Goal: Task Accomplishment & Management: Manage account settings

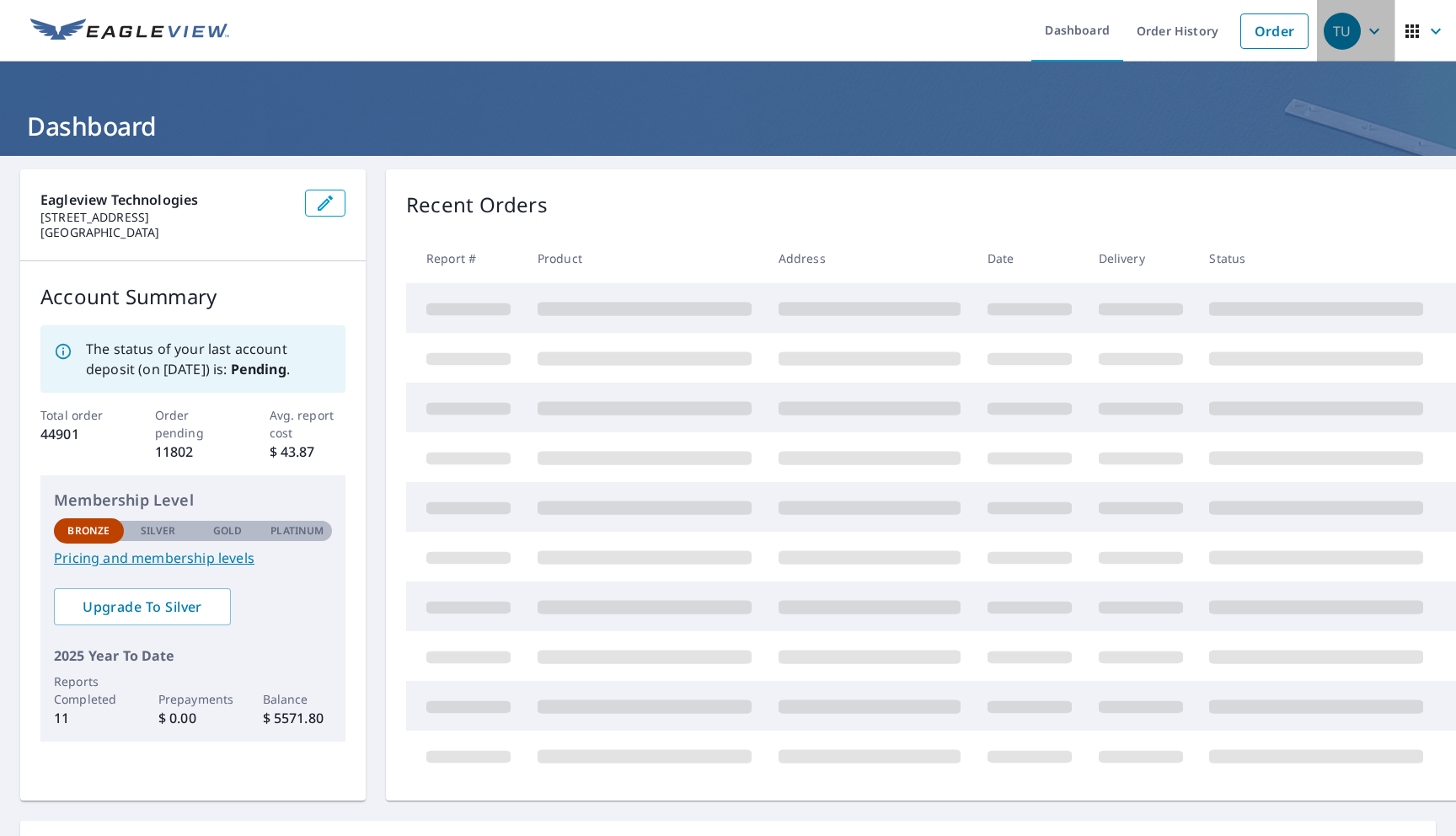
click at [1388, 28] on button "TU" at bounding box center [1355, 31] width 77 height 61
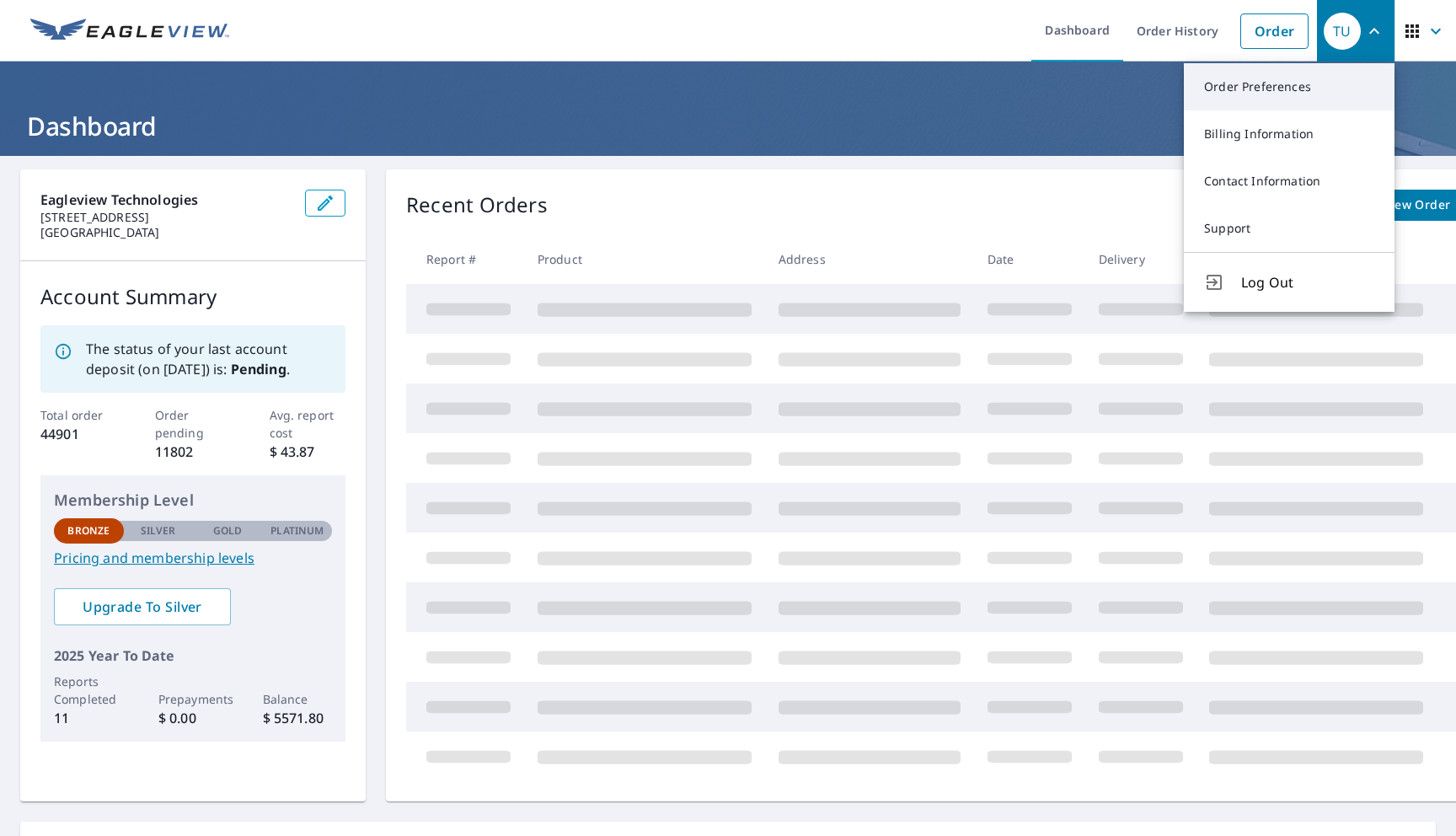
click at [1309, 97] on link "Order Preferences" at bounding box center [1289, 86] width 211 height 47
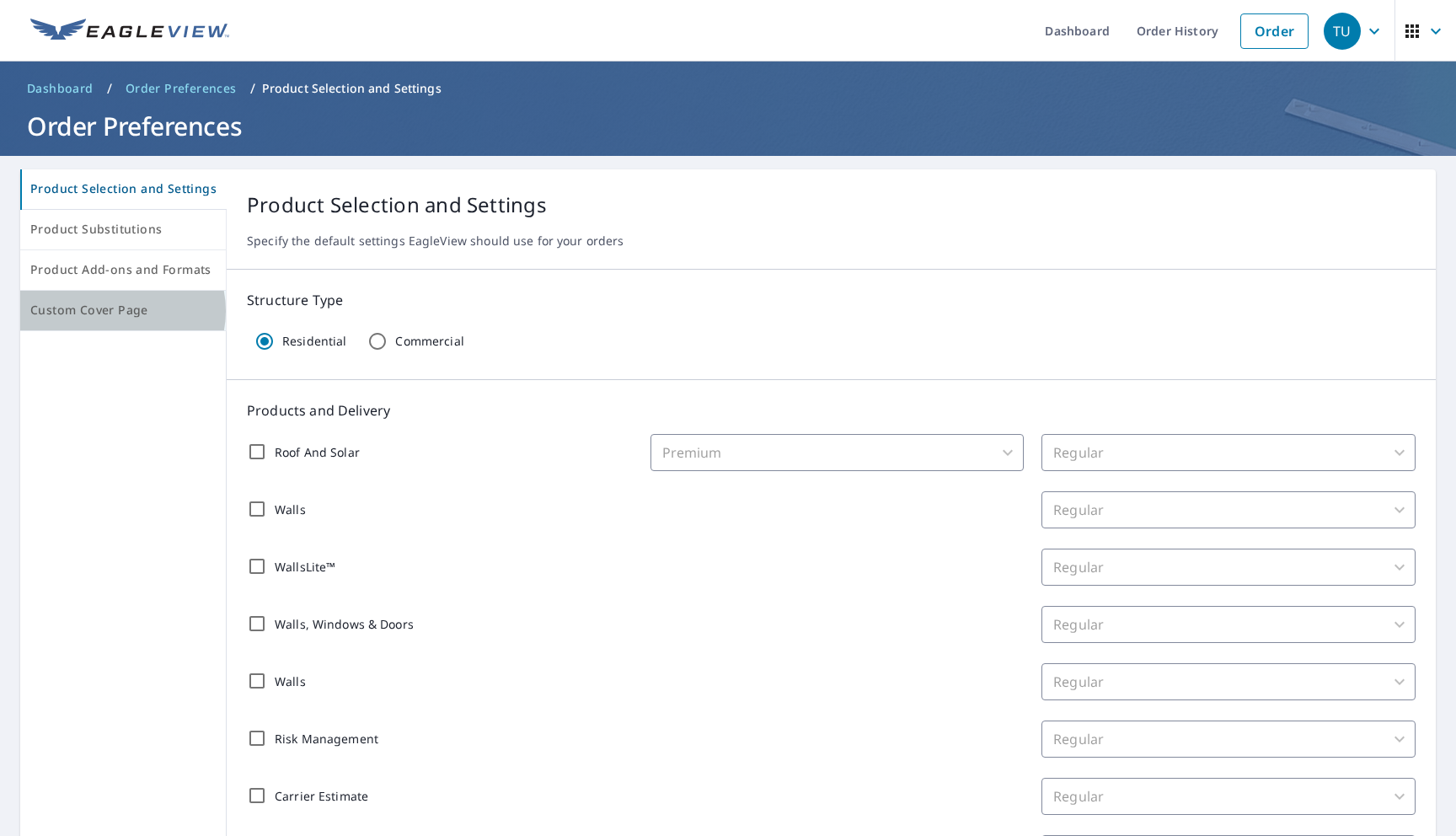
click at [121, 311] on span "Custom Cover Page" at bounding box center [123, 310] width 185 height 21
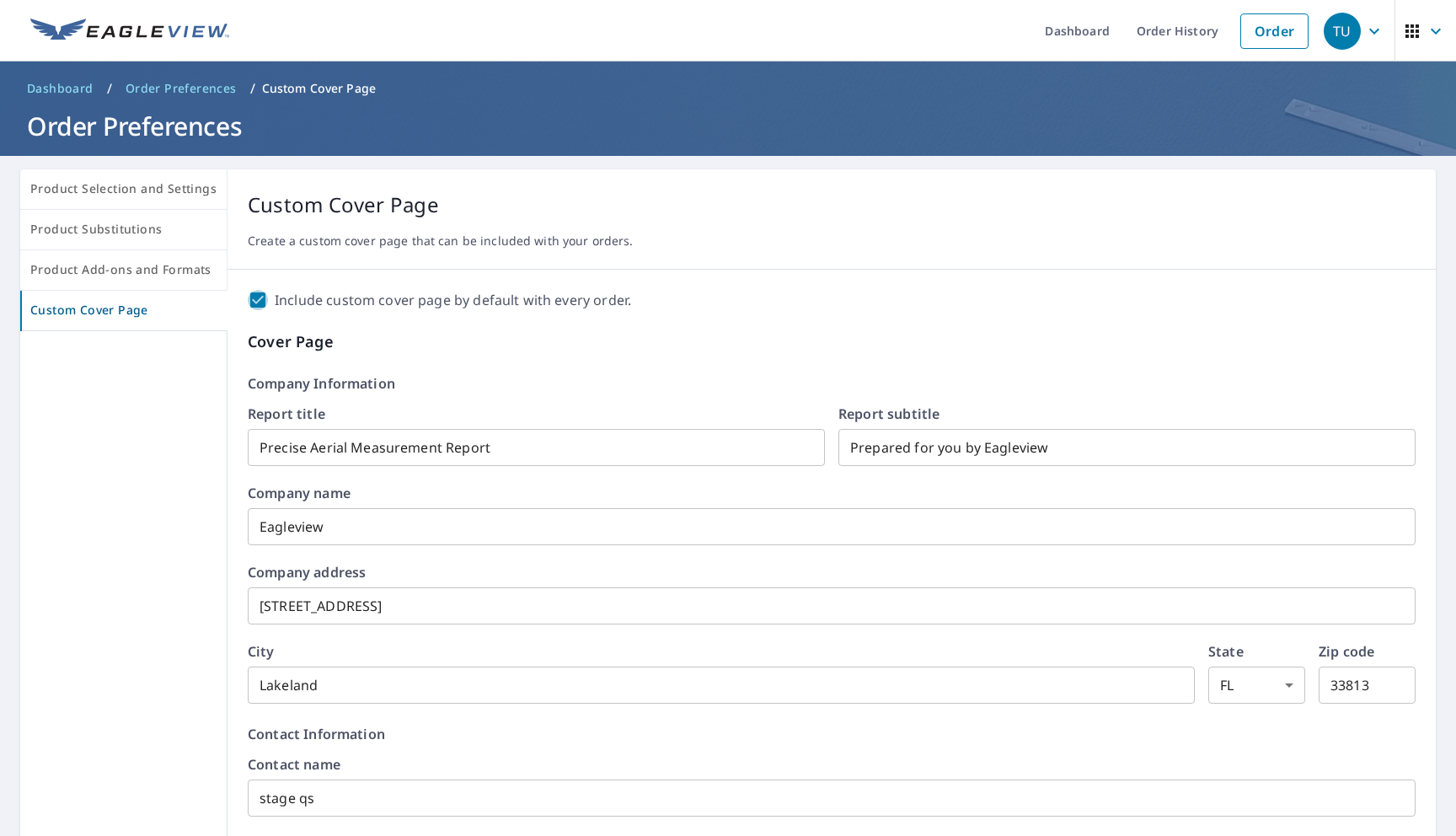
click at [248, 299] on input "Include custom cover page by default with every order." at bounding box center [258, 300] width 20 height 20
checkbox input "false"
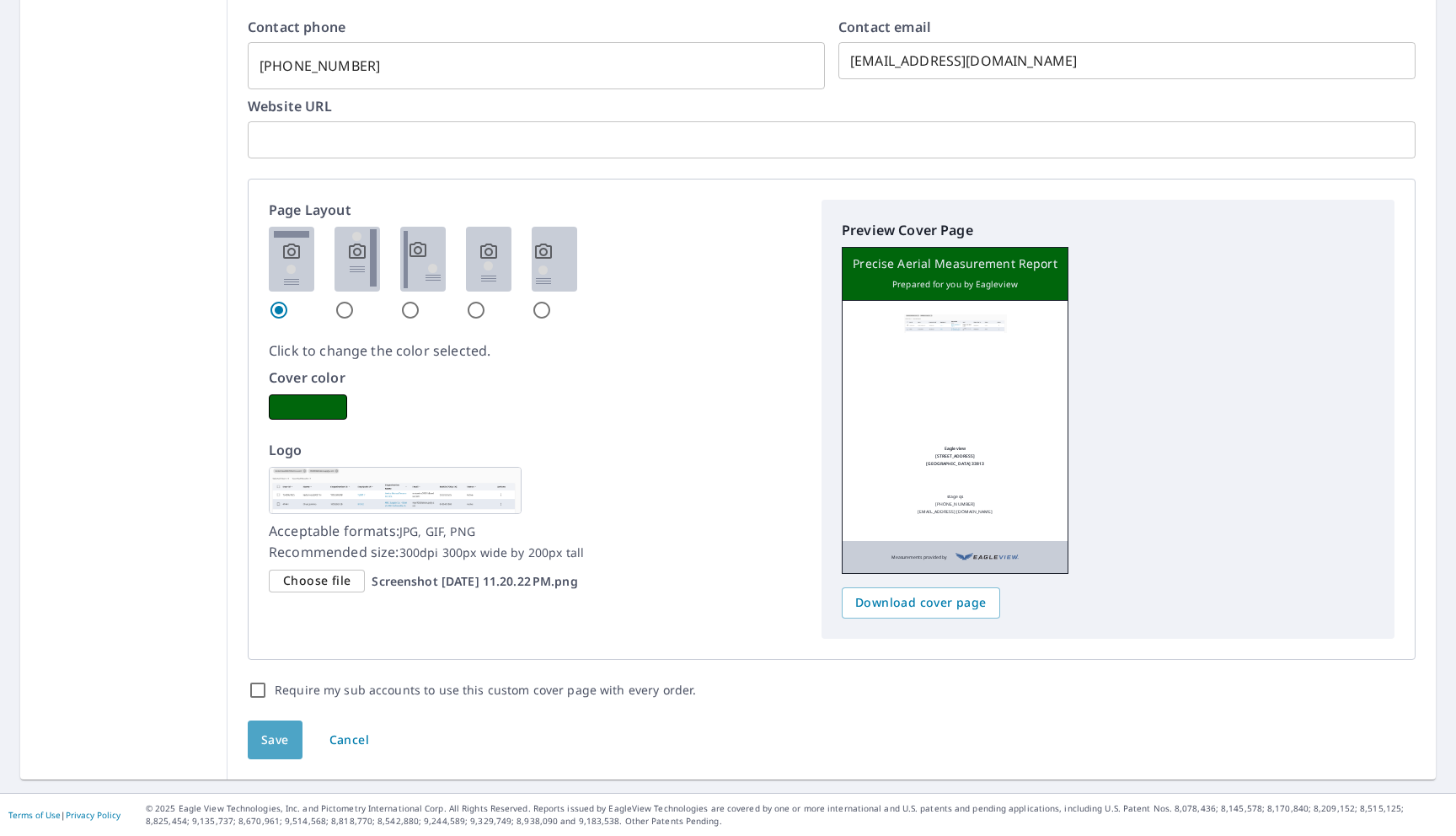
click at [272, 745] on span "Save" at bounding box center [275, 741] width 28 height 21
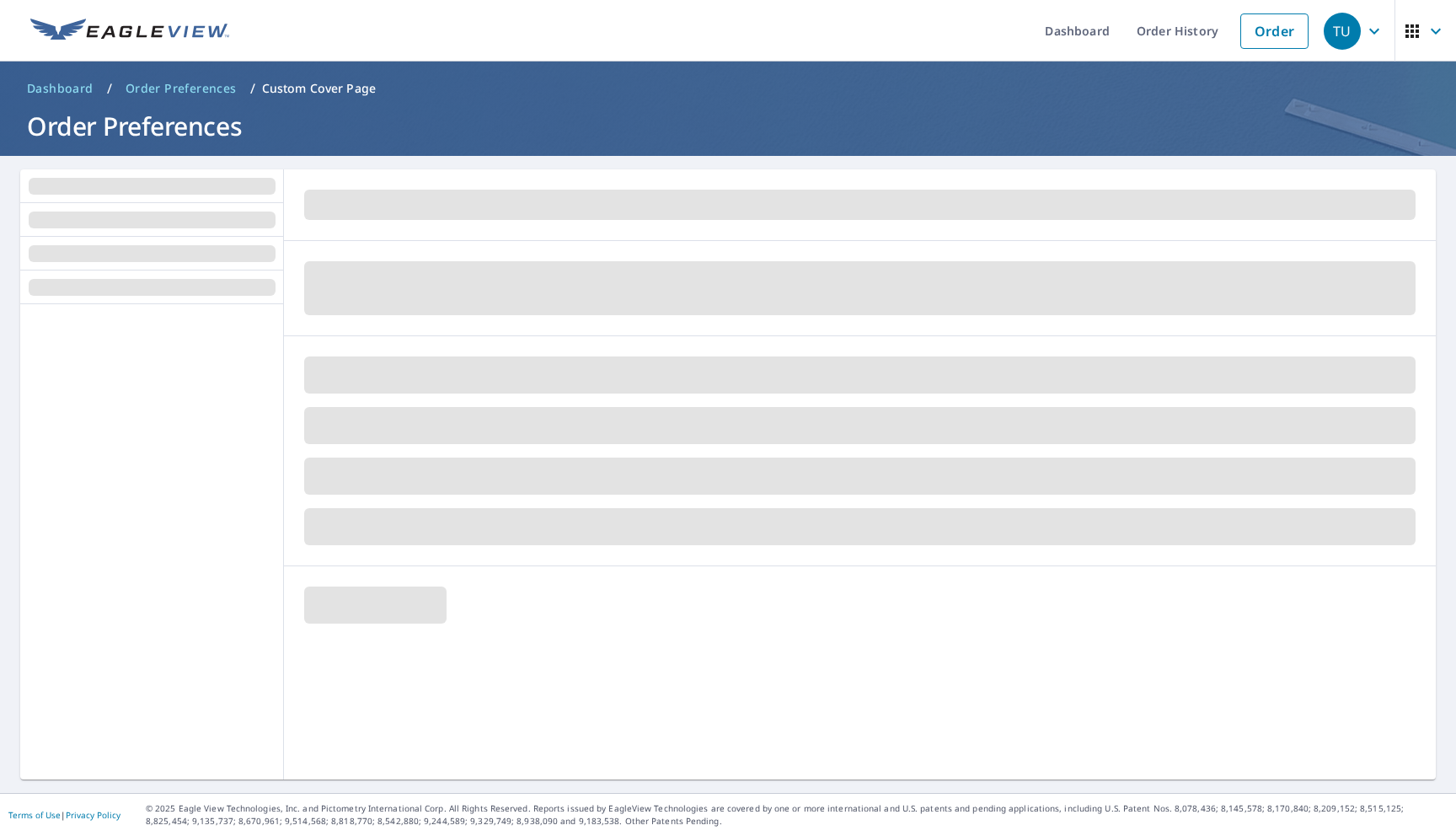
scroll to position [0, 0]
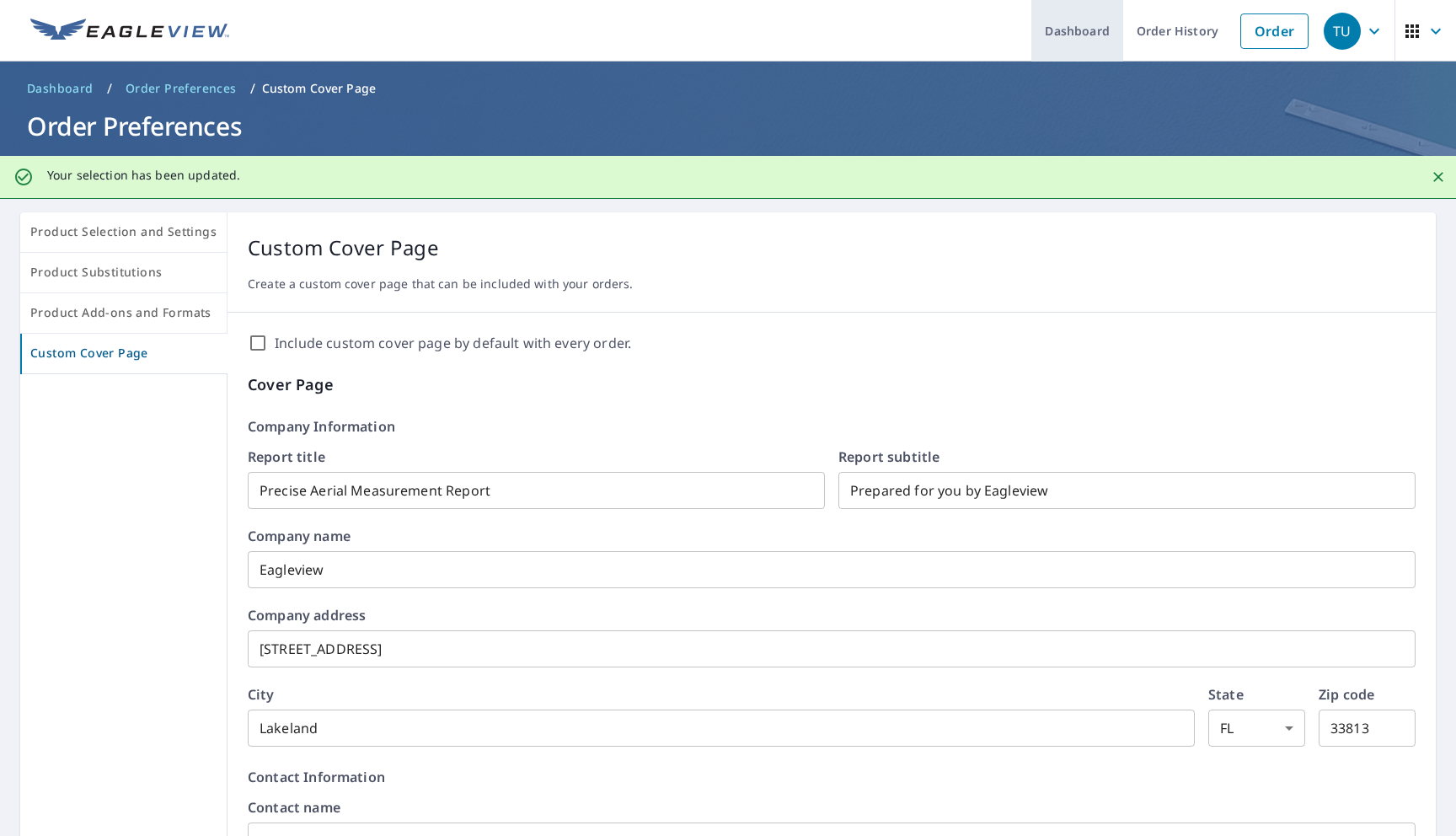
click at [1066, 33] on link "Dashboard" at bounding box center [1077, 31] width 92 height 61
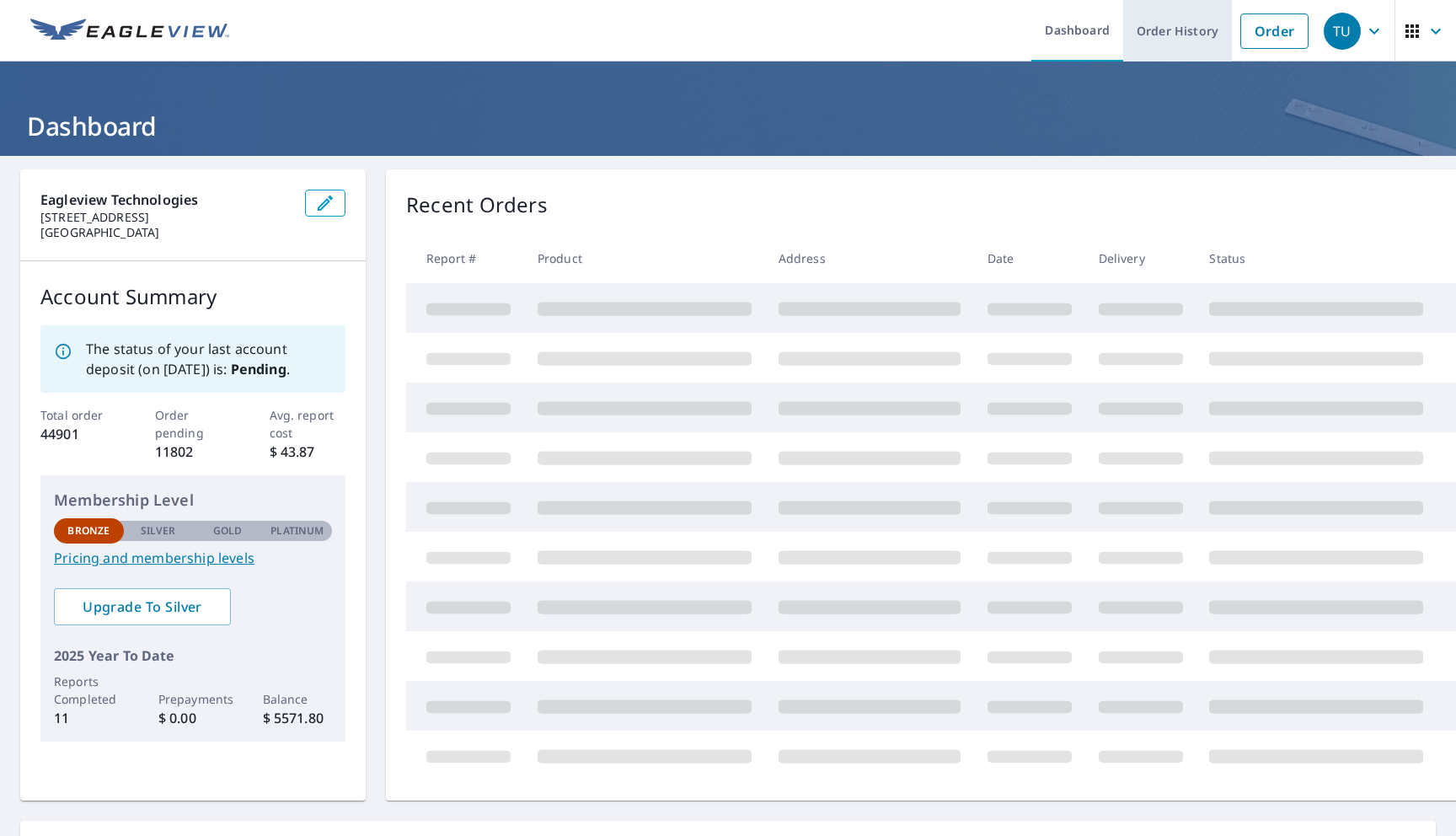
click at [1168, 25] on link "Order History" at bounding box center [1177, 31] width 109 height 61
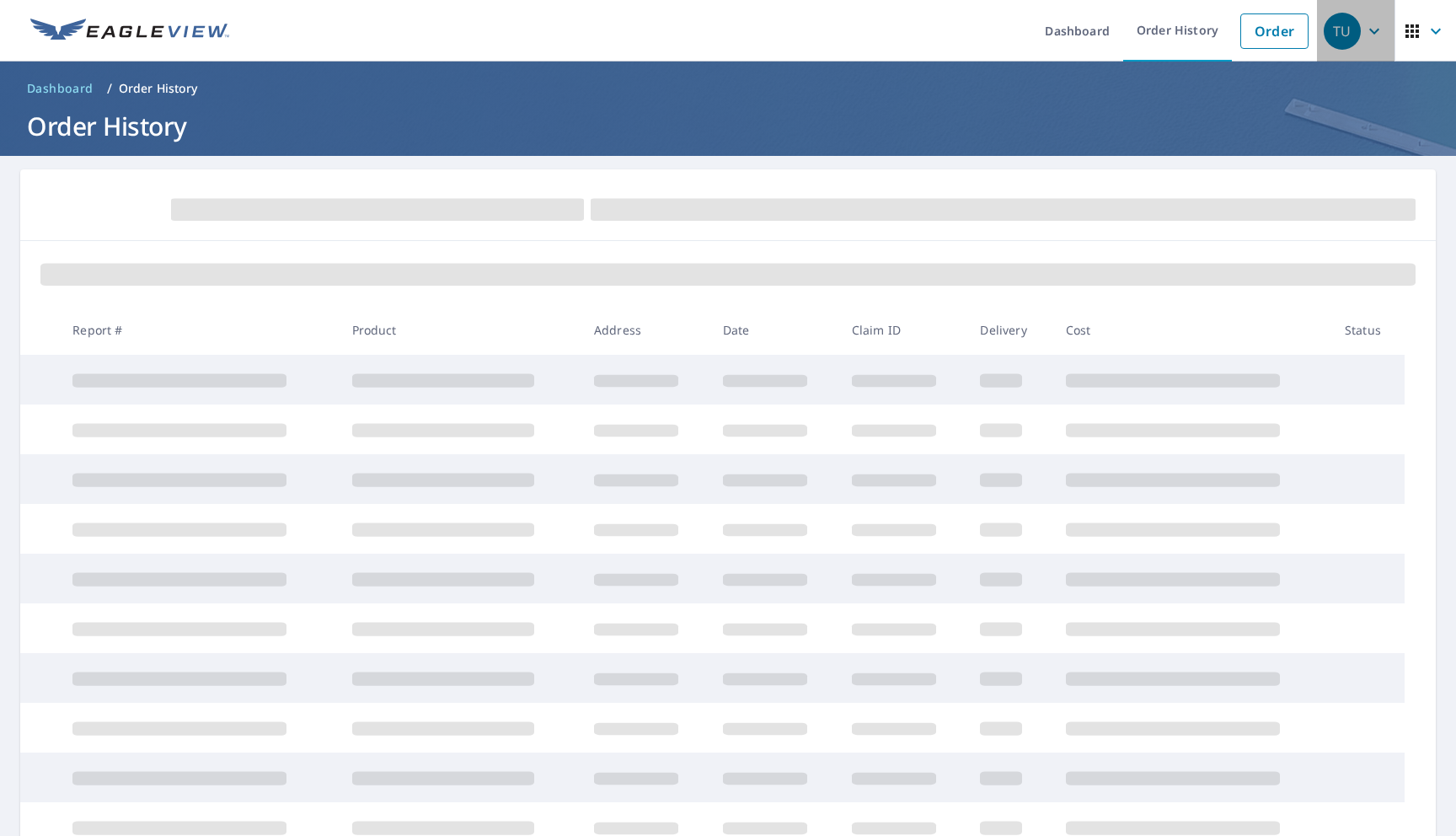
click at [1382, 23] on icon "button" at bounding box center [1374, 31] width 20 height 20
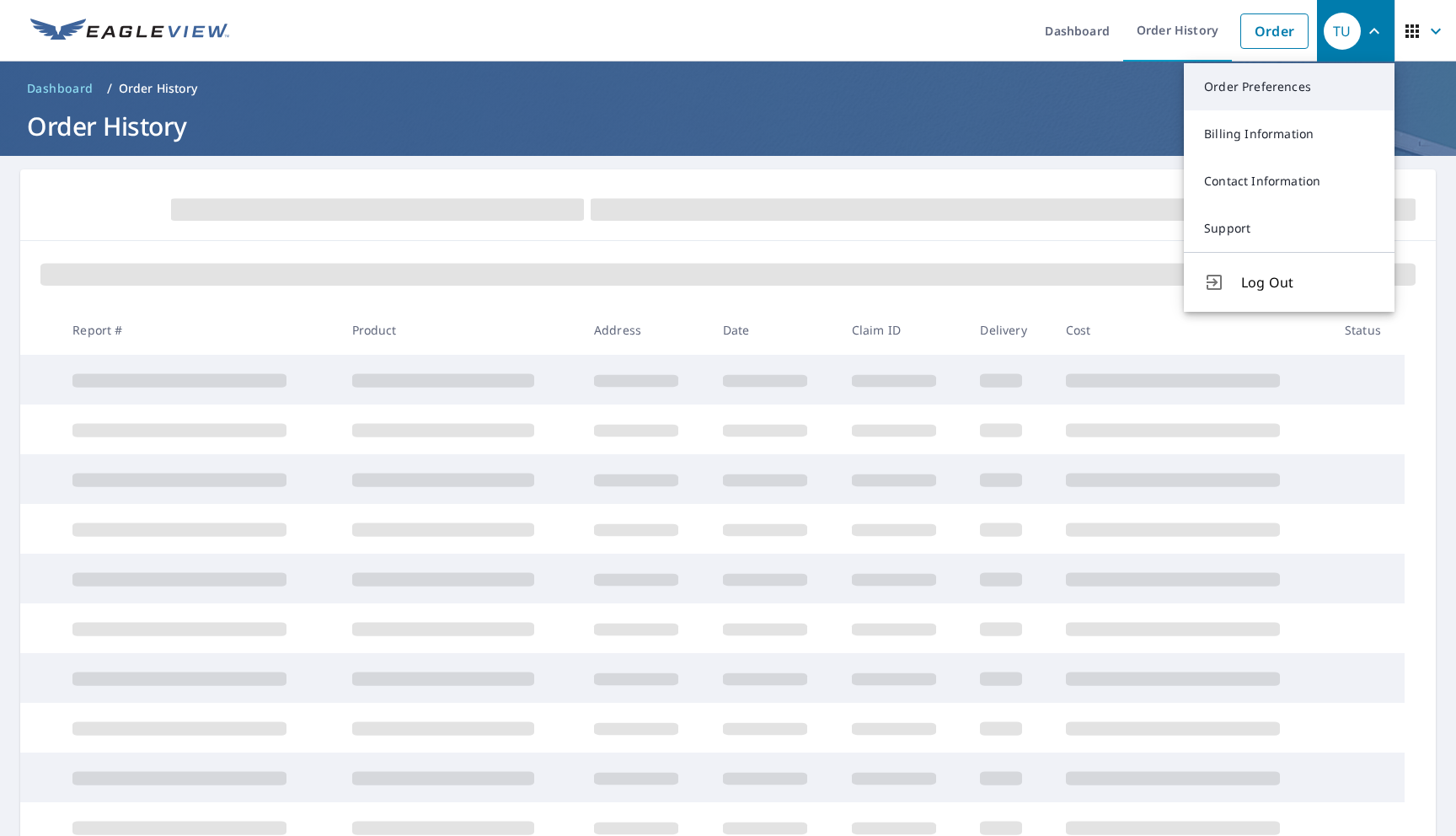
click at [1289, 90] on link "Order Preferences" at bounding box center [1289, 86] width 211 height 47
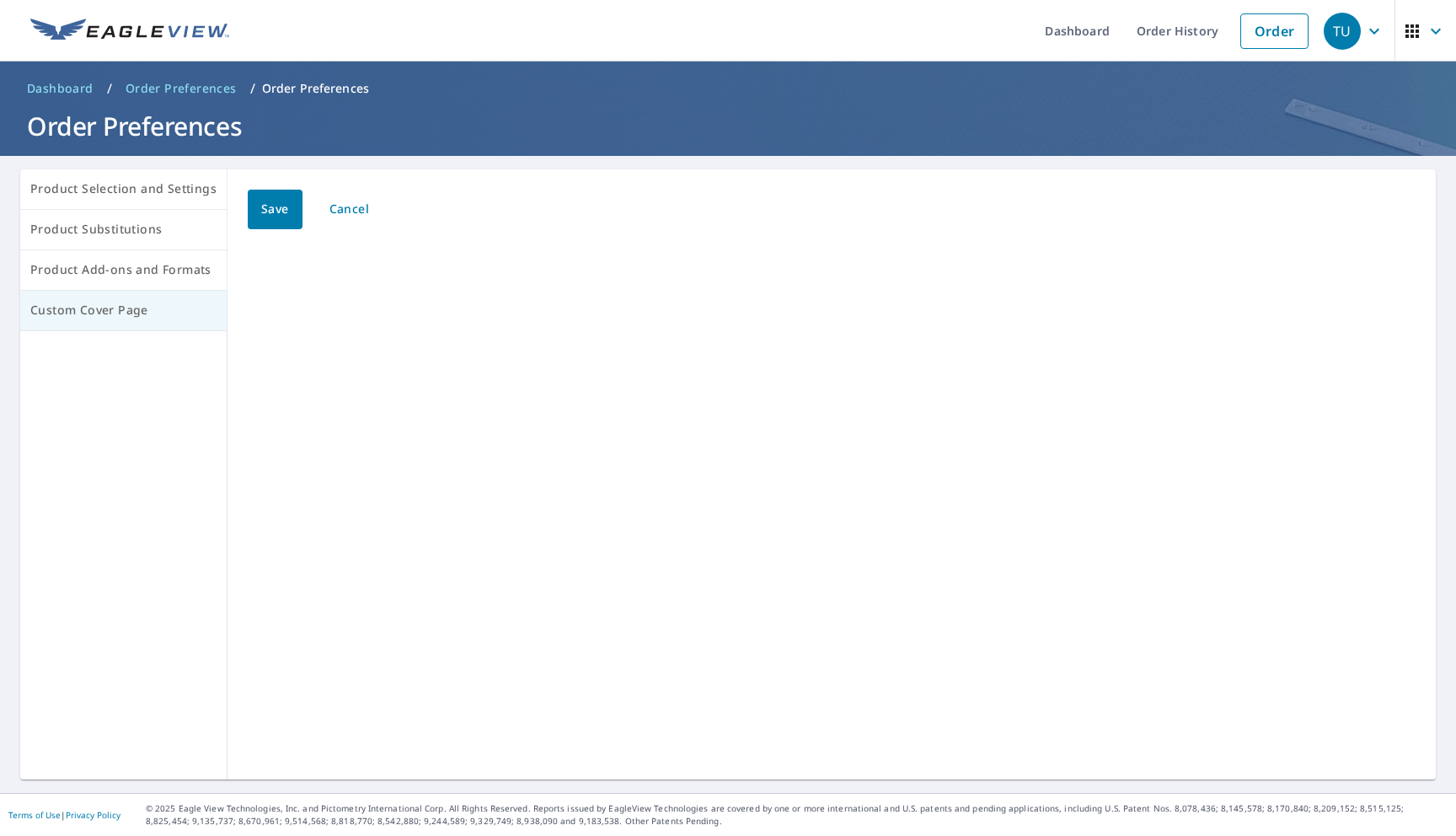
click at [31, 308] on span "Custom Cover Page" at bounding box center [123, 310] width 186 height 21
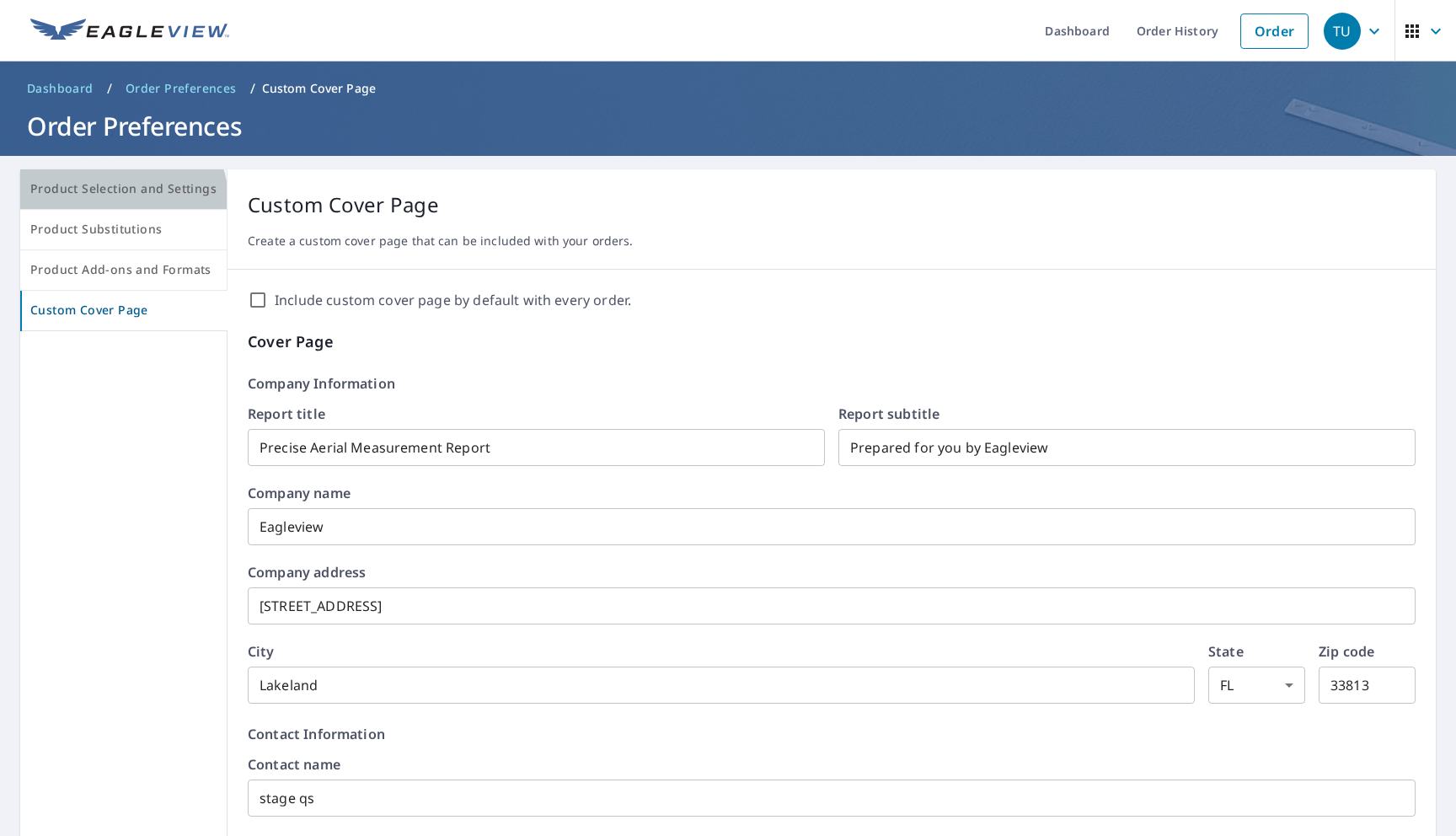
click at [115, 201] on button "Product Selection and Settings" at bounding box center [123, 189] width 207 height 40
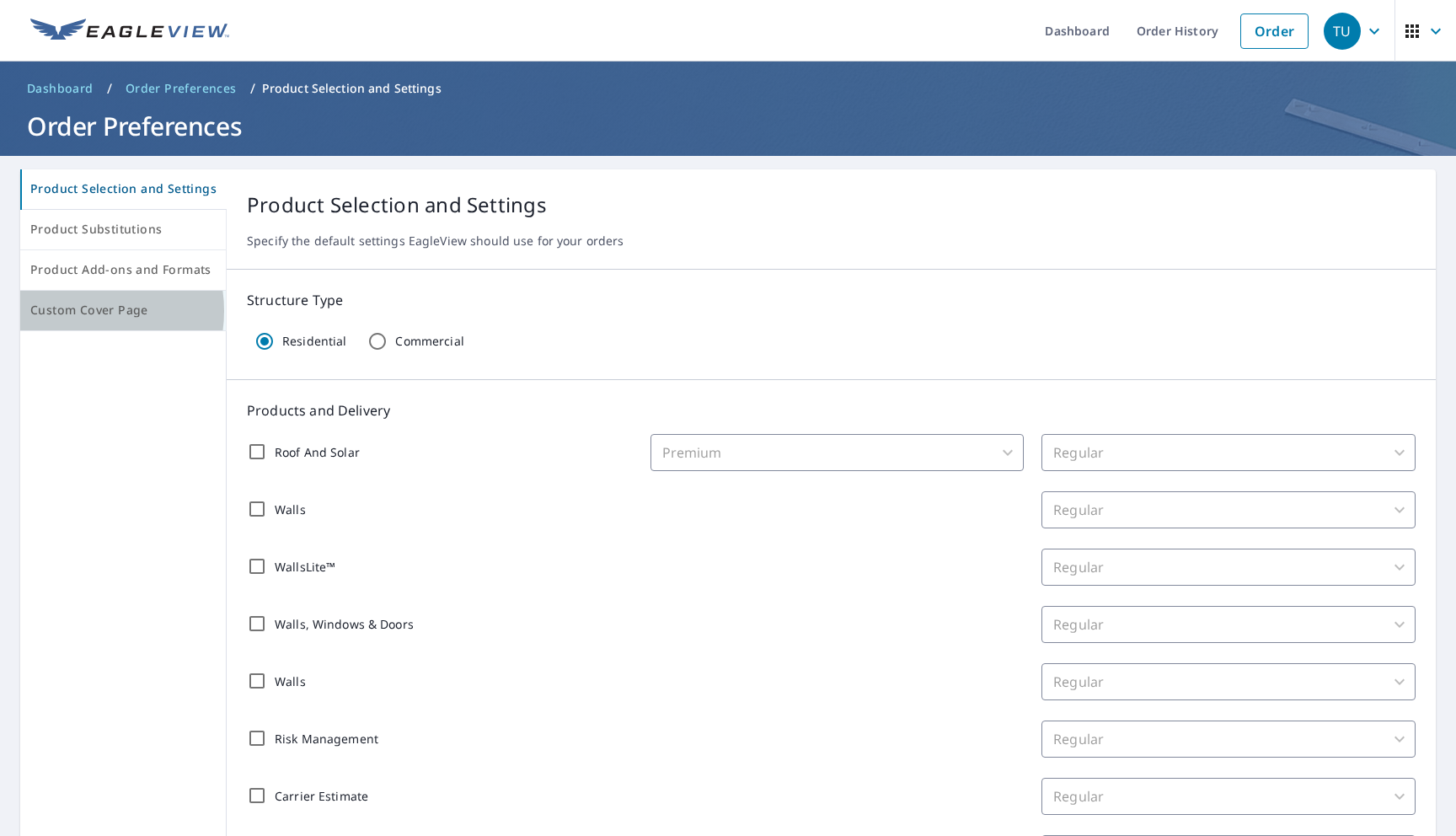
click at [78, 311] on span "Custom Cover Page" at bounding box center [123, 310] width 185 height 21
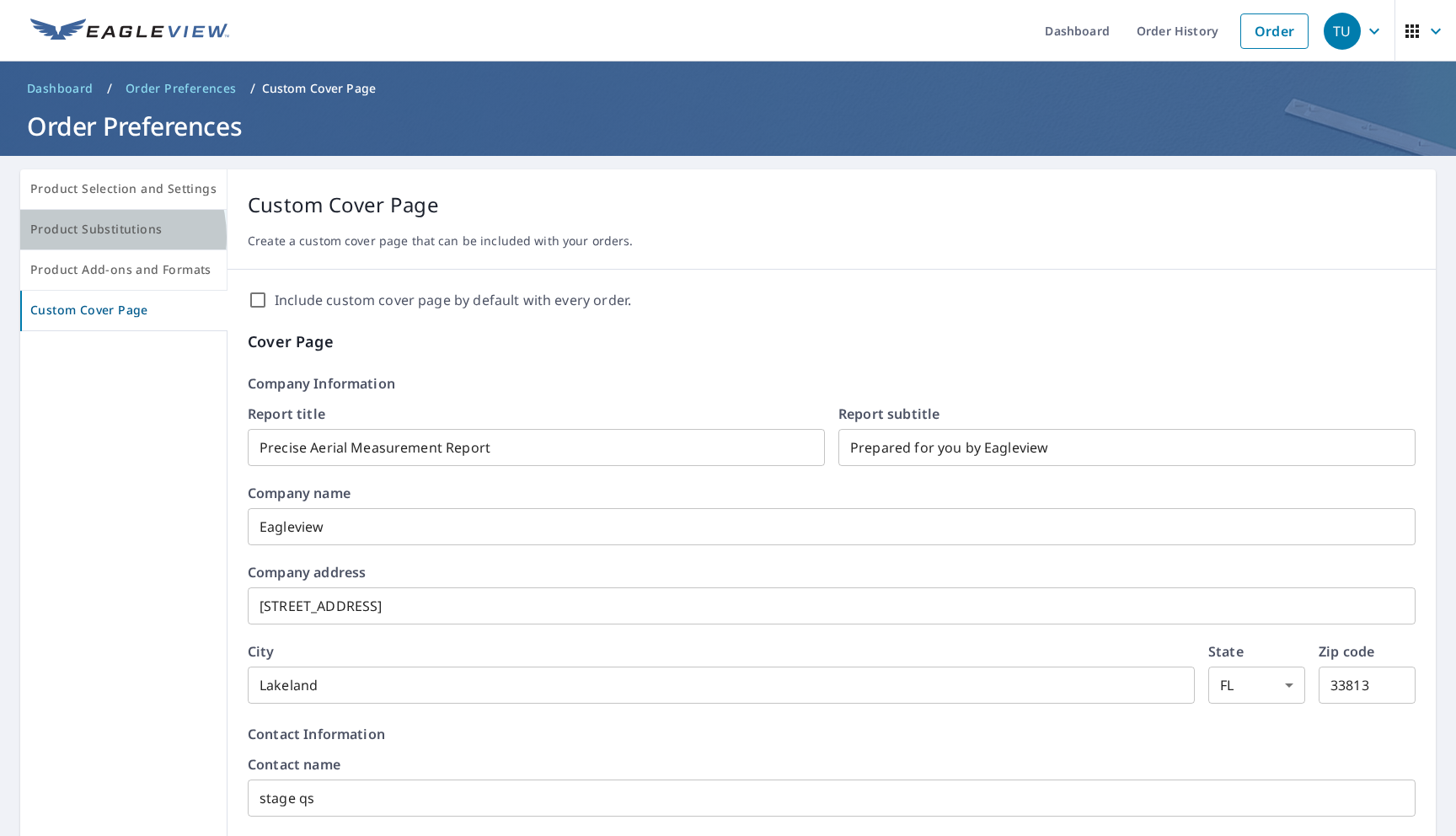
click at [97, 237] on span "Product Substitutions" at bounding box center [123, 230] width 186 height 21
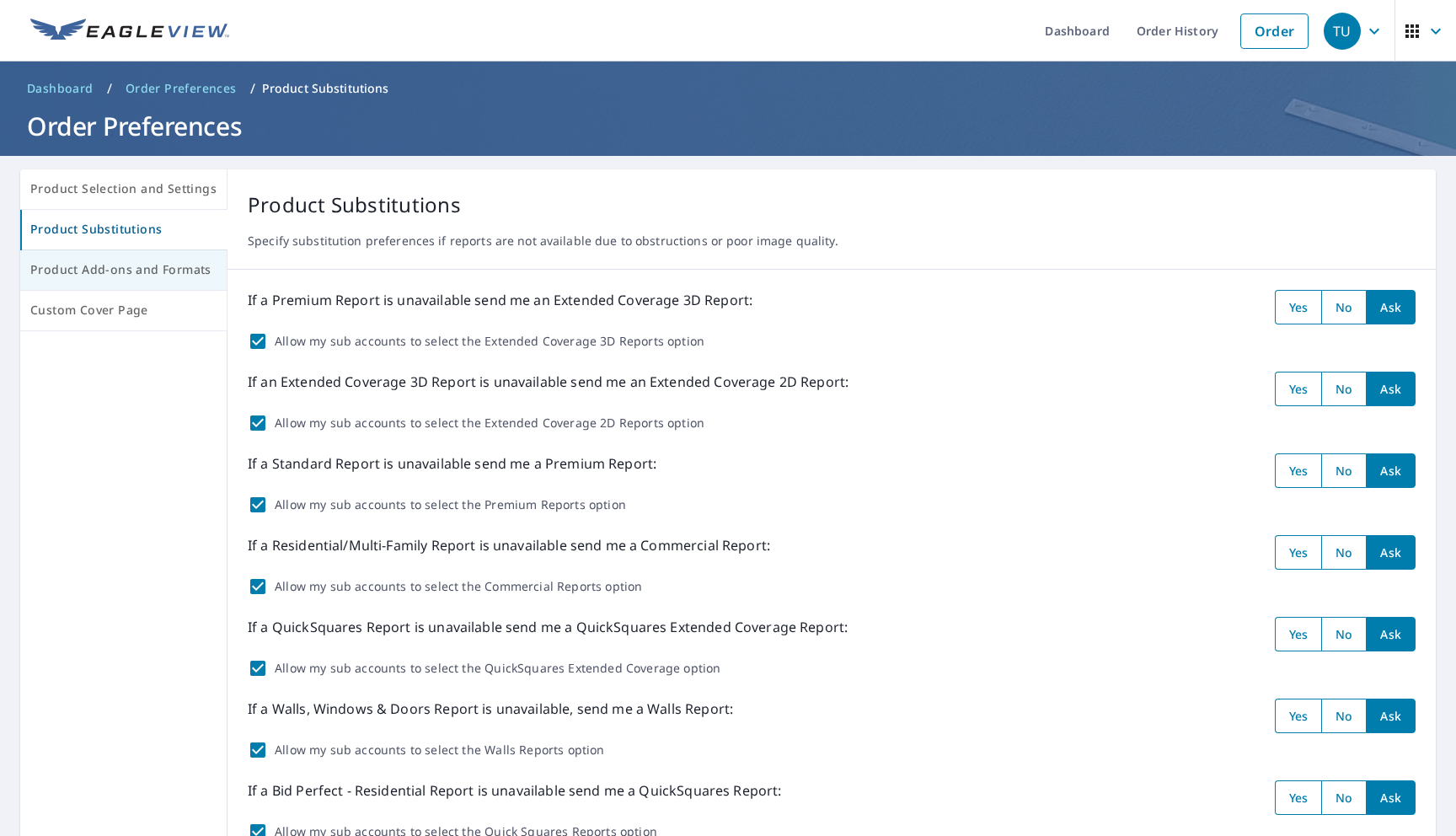
click at [97, 278] on span "Product Add-ons and Formats" at bounding box center [123, 270] width 186 height 21
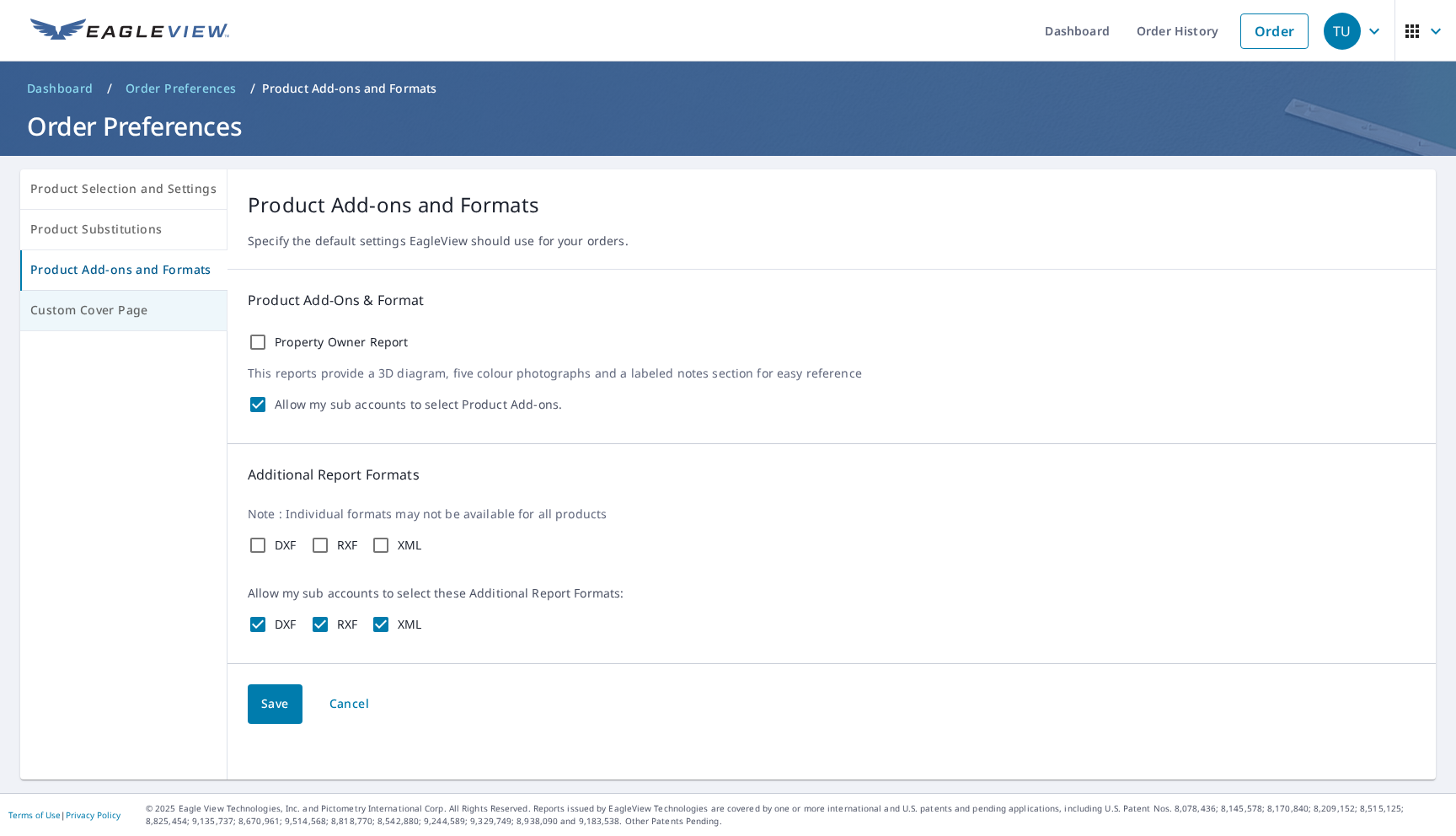
click at [94, 323] on button "Custom Cover Page" at bounding box center [123, 311] width 207 height 40
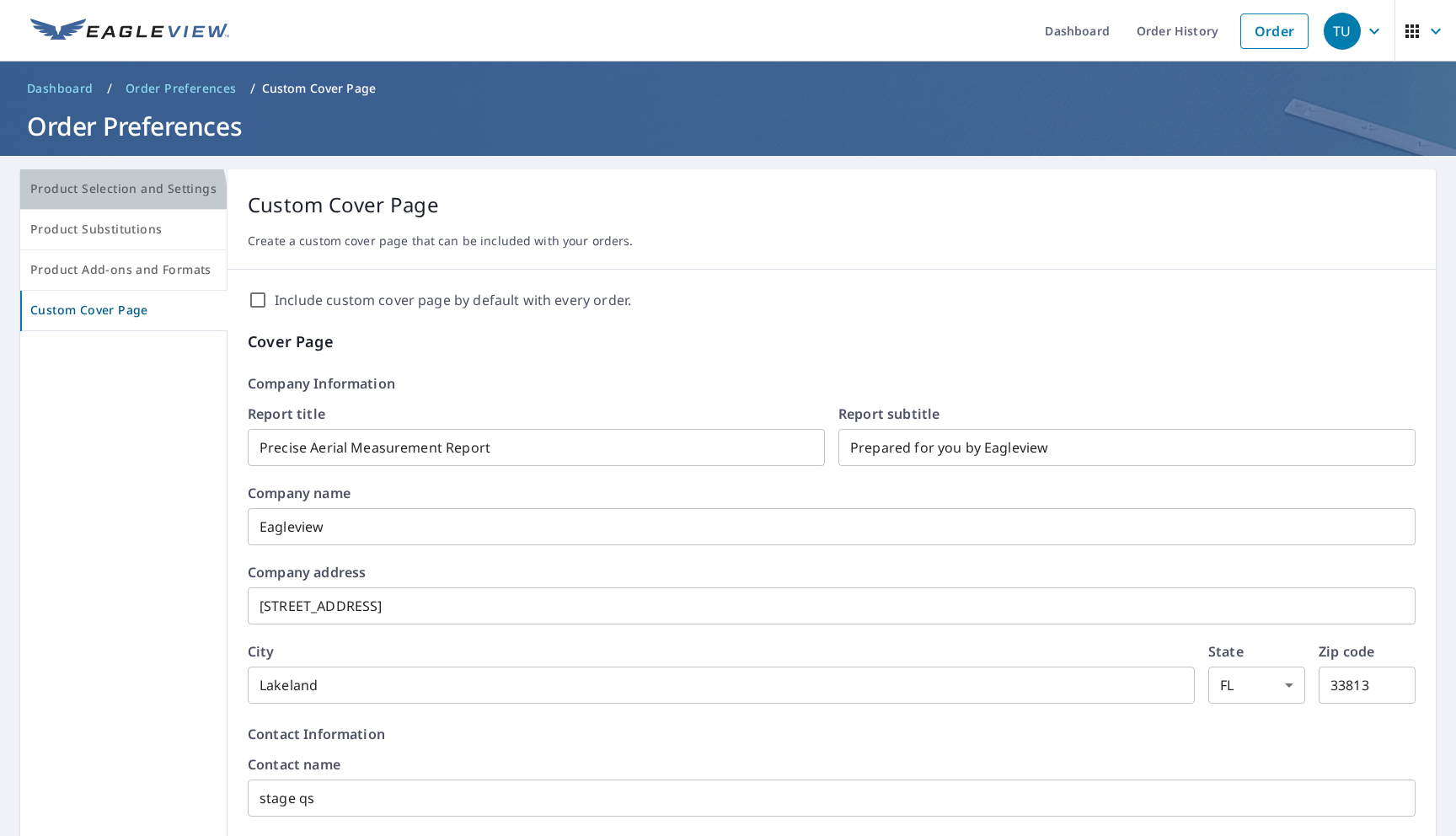
click at [114, 199] on button "Product Selection and Settings" at bounding box center [123, 189] width 207 height 40
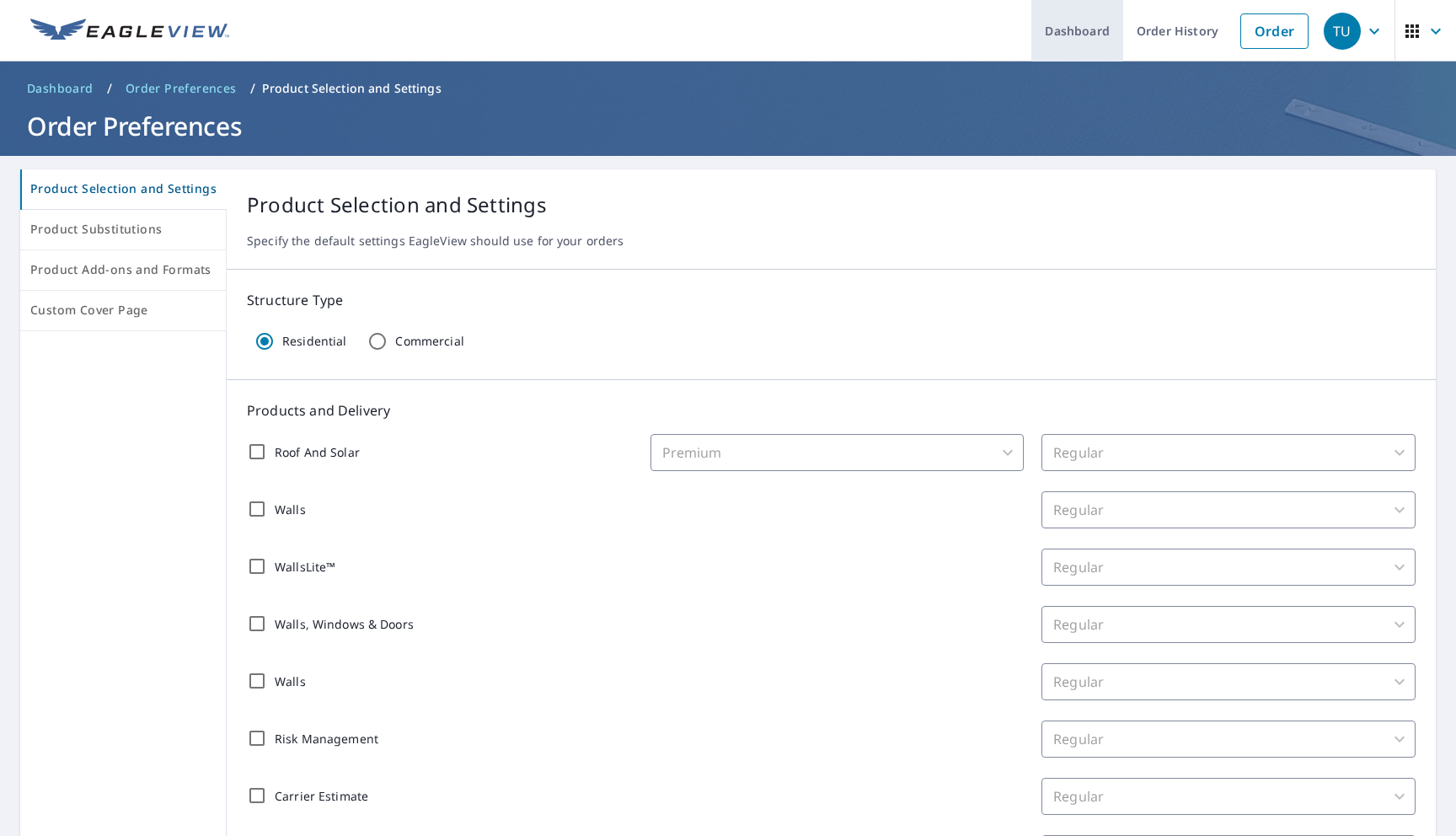
click at [1039, 44] on link "Dashboard" at bounding box center [1077, 31] width 92 height 61
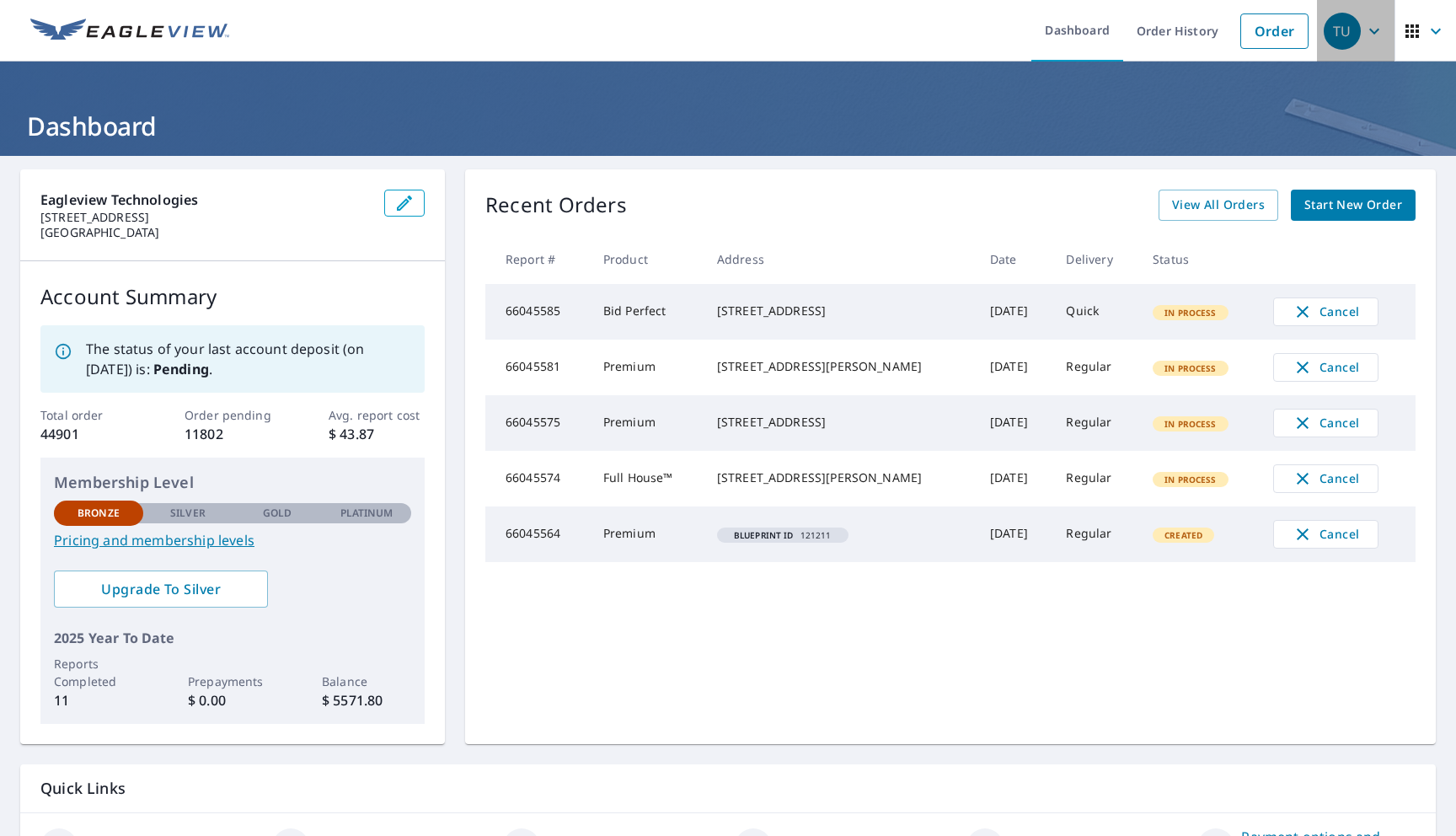
click at [1377, 18] on span "TU" at bounding box center [1355, 31] width 64 height 40
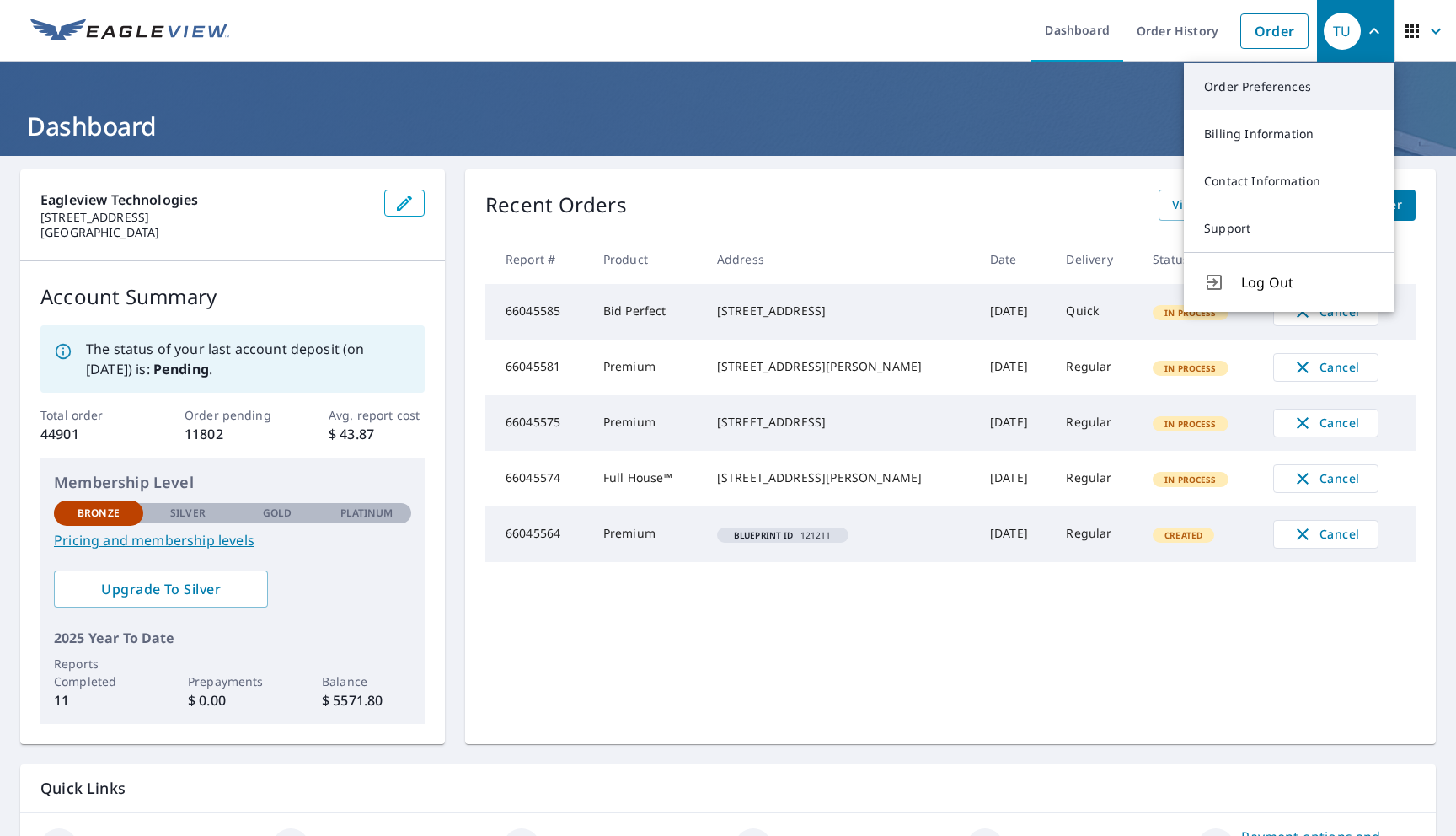
click at [1298, 78] on link "Order Preferences" at bounding box center [1289, 86] width 211 height 47
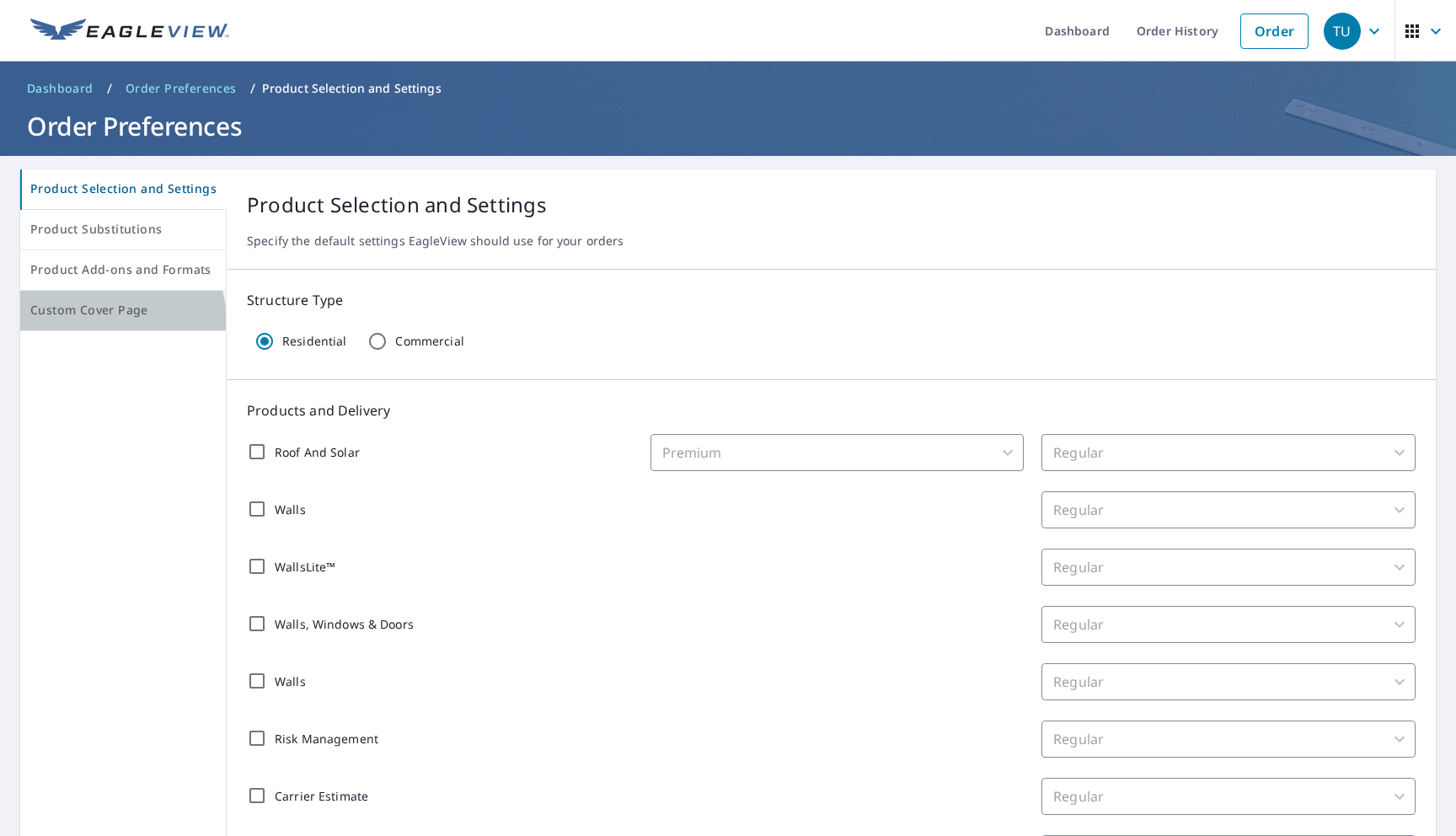
click at [103, 322] on button "Custom Cover Page" at bounding box center [123, 311] width 206 height 40
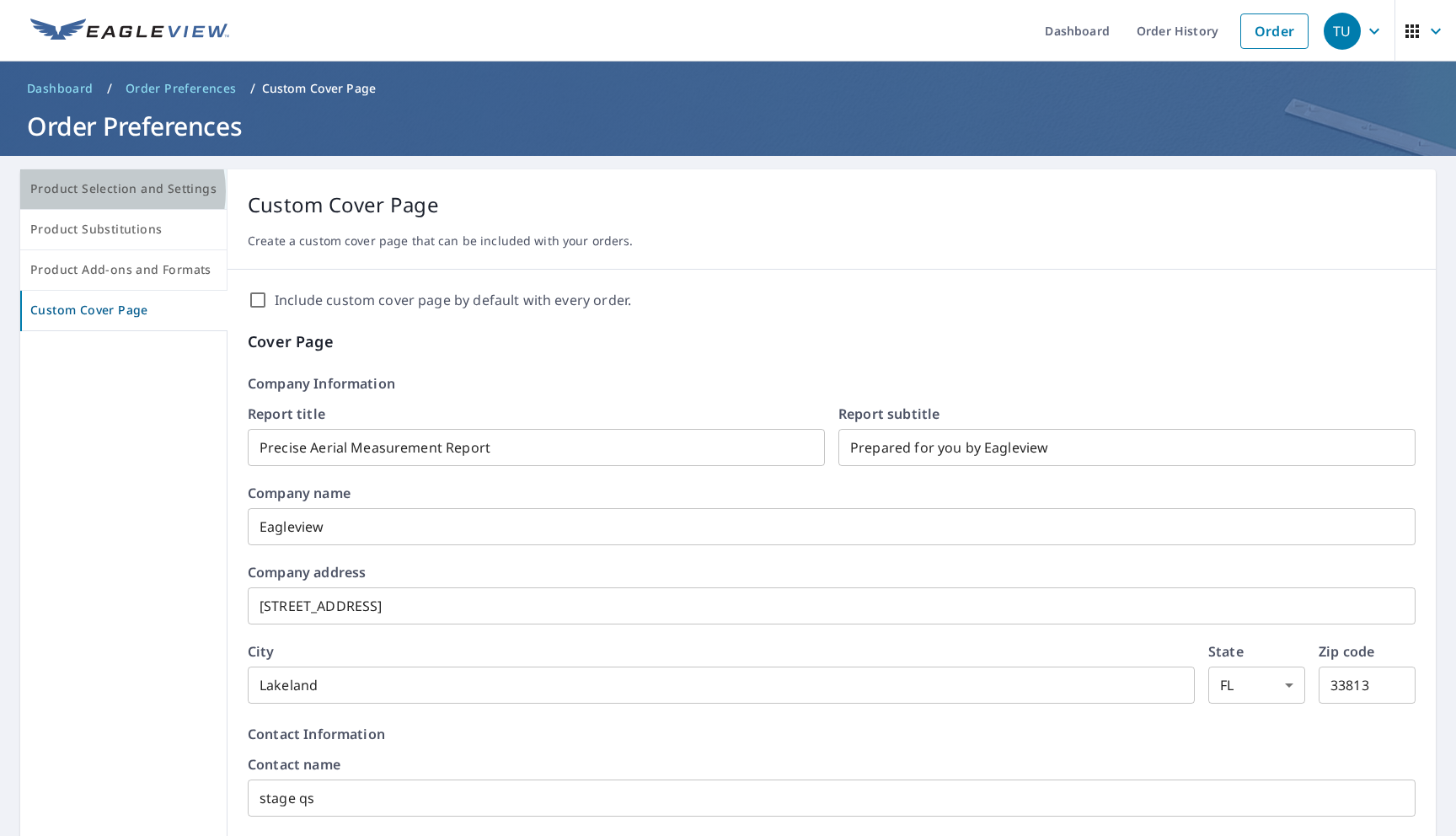
click at [111, 191] on span "Product Selection and Settings" at bounding box center [123, 189] width 186 height 21
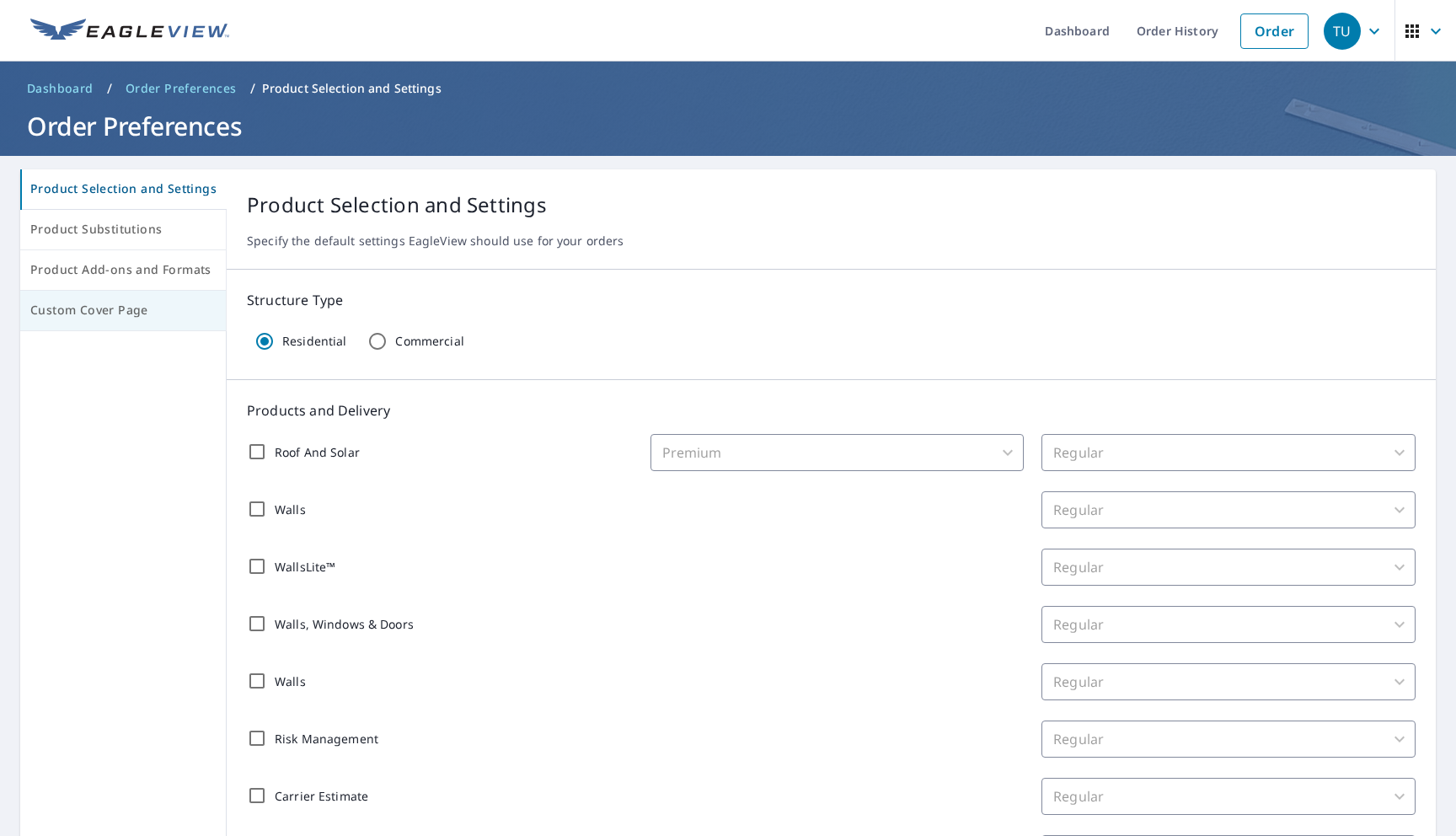
click at [105, 314] on span "Custom Cover Page" at bounding box center [123, 310] width 185 height 21
